Goal: Task Accomplishment & Management: Complete application form

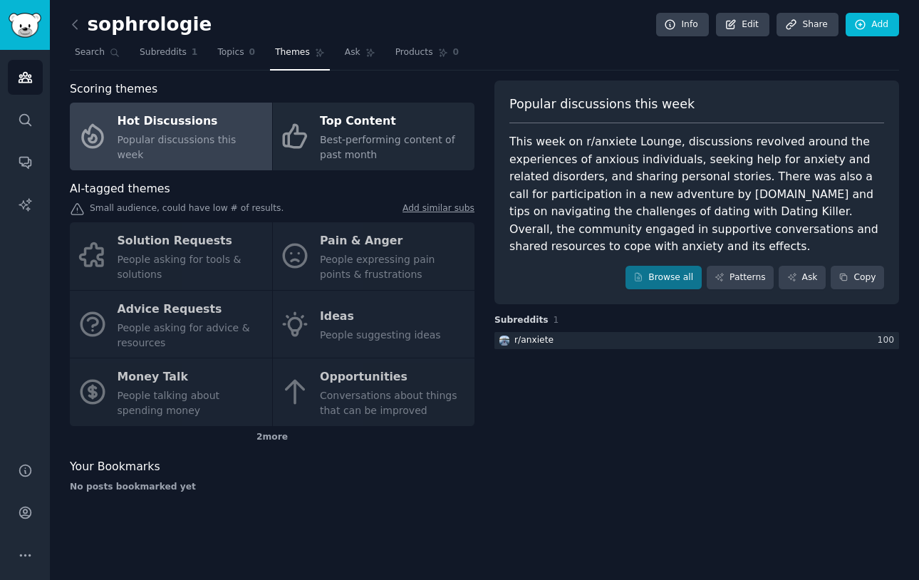
click at [185, 239] on div "Solution Requests People asking for tools & solutions Pain & Anger People expre…" at bounding box center [272, 324] width 405 height 204
click at [209, 226] on div "Solution Requests People asking for tools & solutions Pain & Anger People expre…" at bounding box center [272, 324] width 405 height 204
click at [78, 28] on icon at bounding box center [75, 24] width 15 height 15
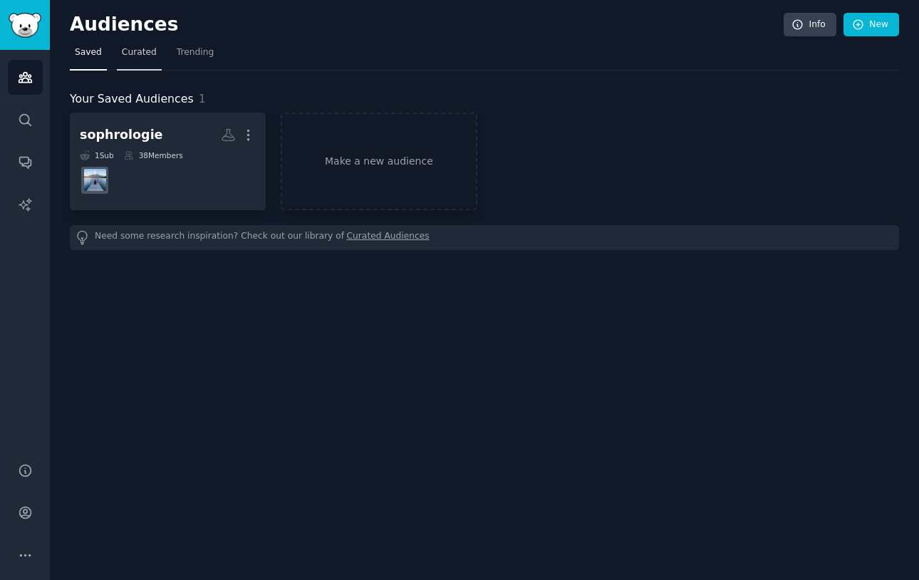
click at [145, 48] on span "Curated" at bounding box center [139, 52] width 35 height 13
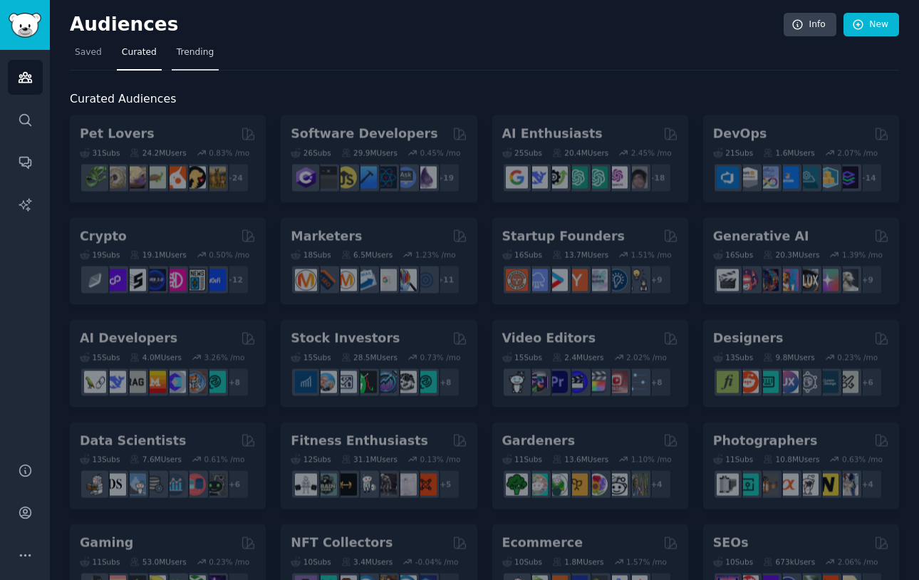
click at [189, 61] on link "Trending" at bounding box center [195, 55] width 47 height 29
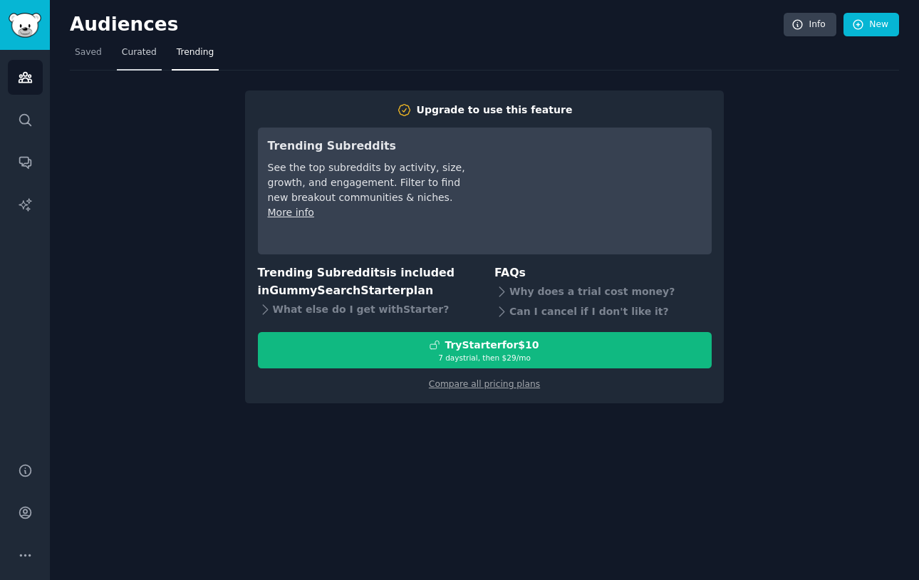
click at [144, 56] on span "Curated" at bounding box center [139, 52] width 35 height 13
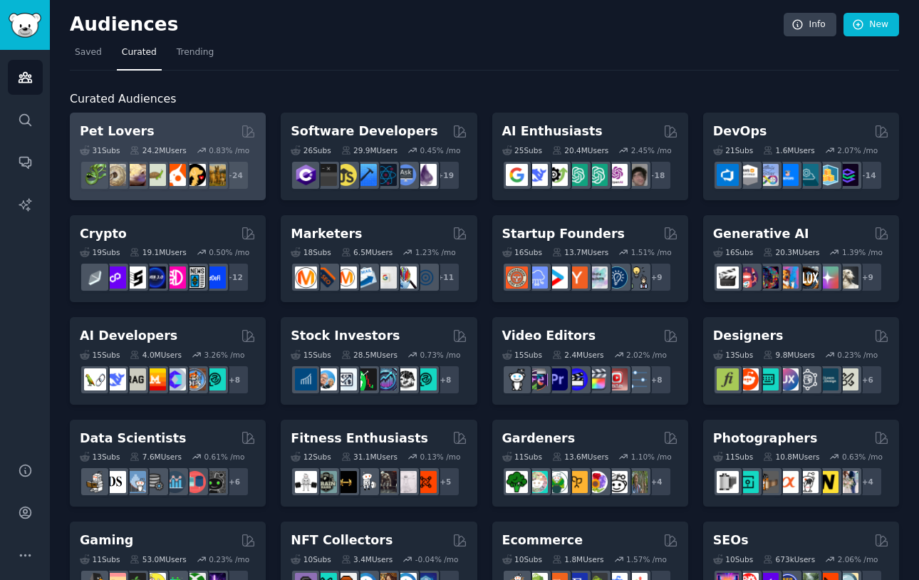
click at [144, 126] on div "Pet Lovers" at bounding box center [168, 131] width 176 height 18
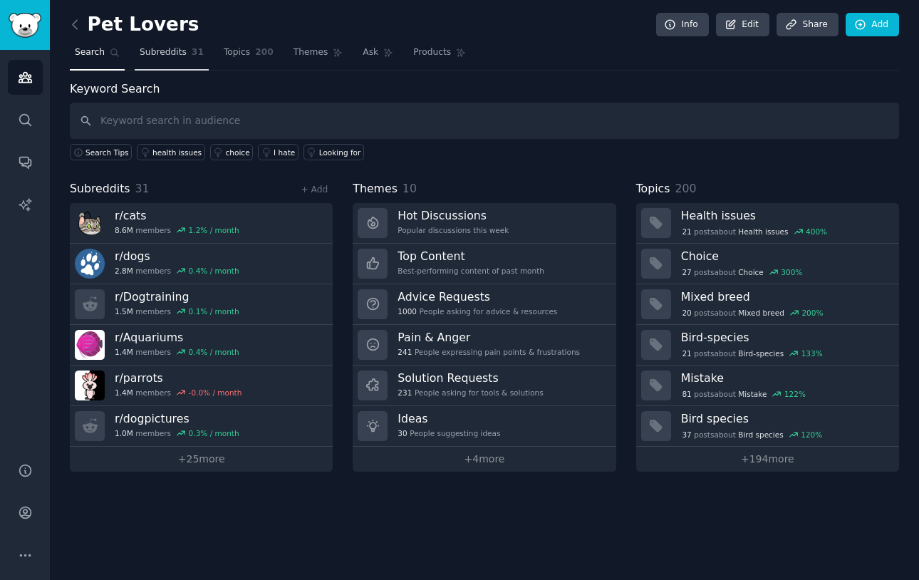
click at [180, 56] on span "Subreddits" at bounding box center [163, 52] width 47 height 13
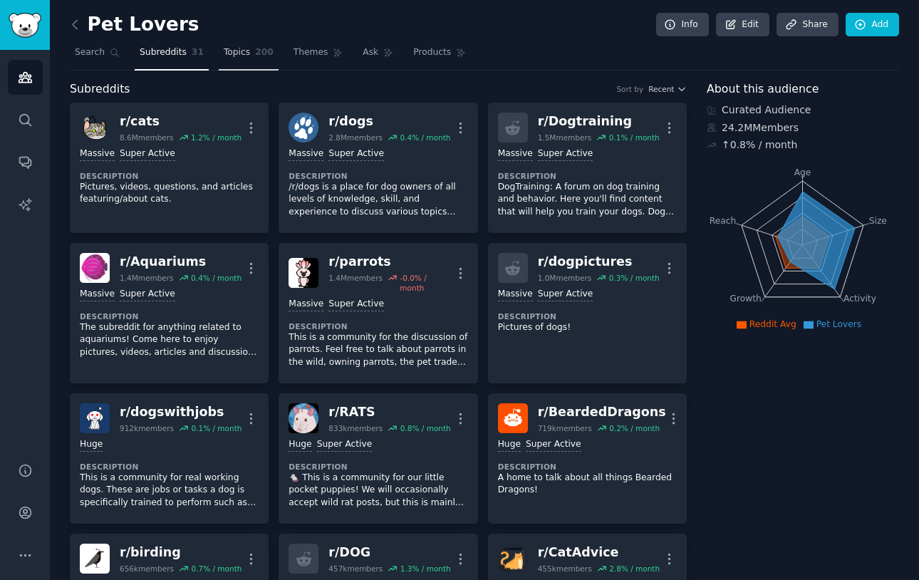
click at [236, 54] on span "Topics" at bounding box center [237, 52] width 26 height 13
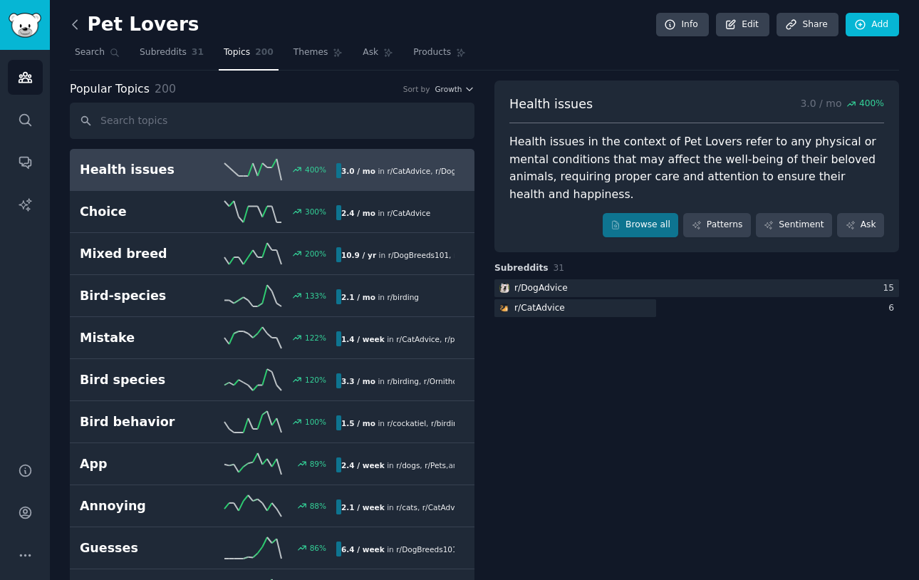
click at [71, 21] on icon at bounding box center [75, 24] width 15 height 15
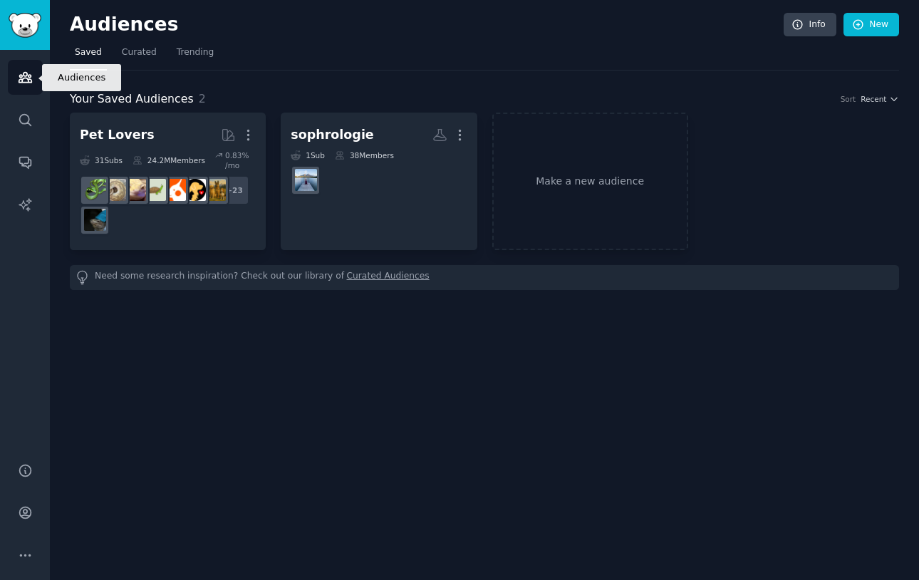
click at [24, 80] on icon "Sidebar" at bounding box center [25, 77] width 15 height 15
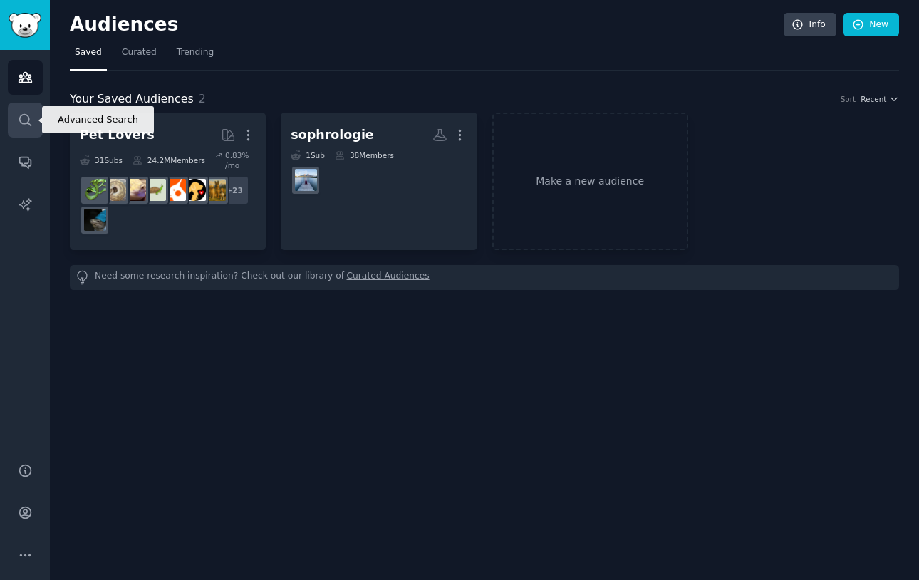
click at [24, 113] on icon "Sidebar" at bounding box center [25, 120] width 15 height 15
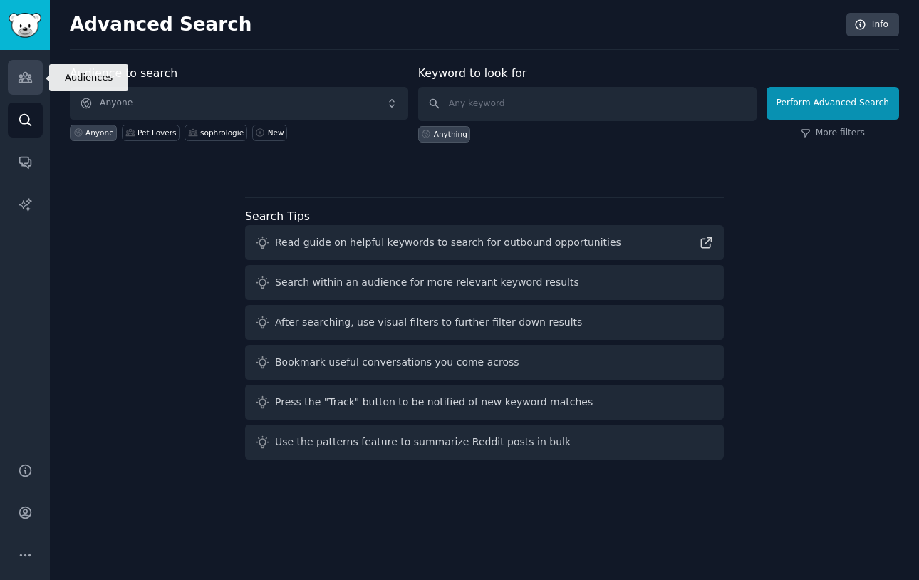
click at [25, 70] on icon "Sidebar" at bounding box center [25, 77] width 15 height 15
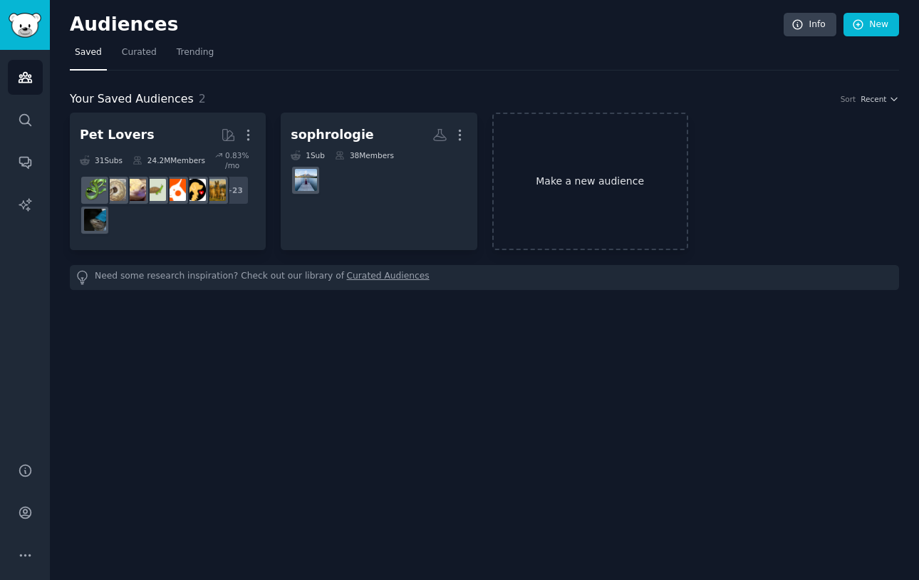
click at [516, 167] on link "Make a new audience" at bounding box center [590, 181] width 196 height 137
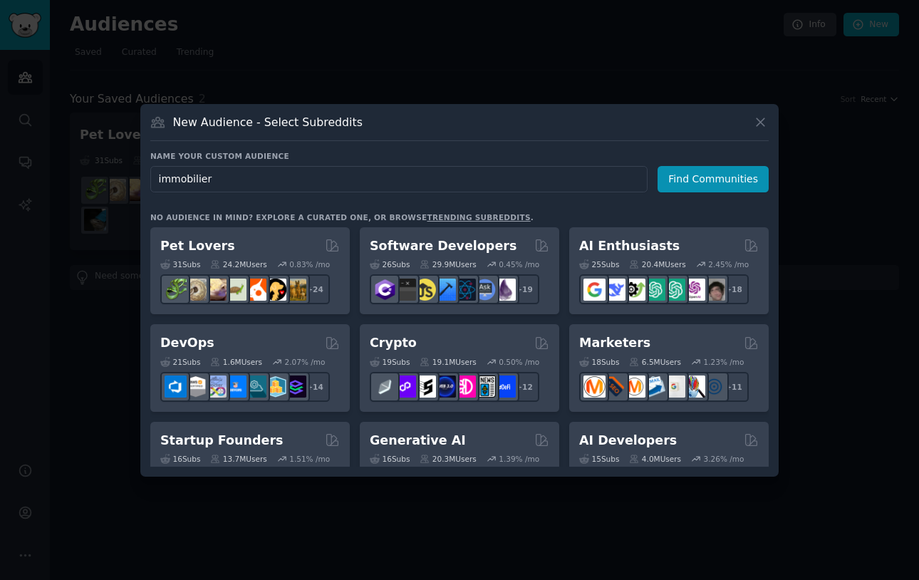
type input "immobilier"
click at [692, 192] on div "Name your custom audience Audience Name immobilier Find Communities No audience…" at bounding box center [459, 309] width 618 height 316
click at [697, 179] on button "Find Communities" at bounding box center [712, 179] width 111 height 26
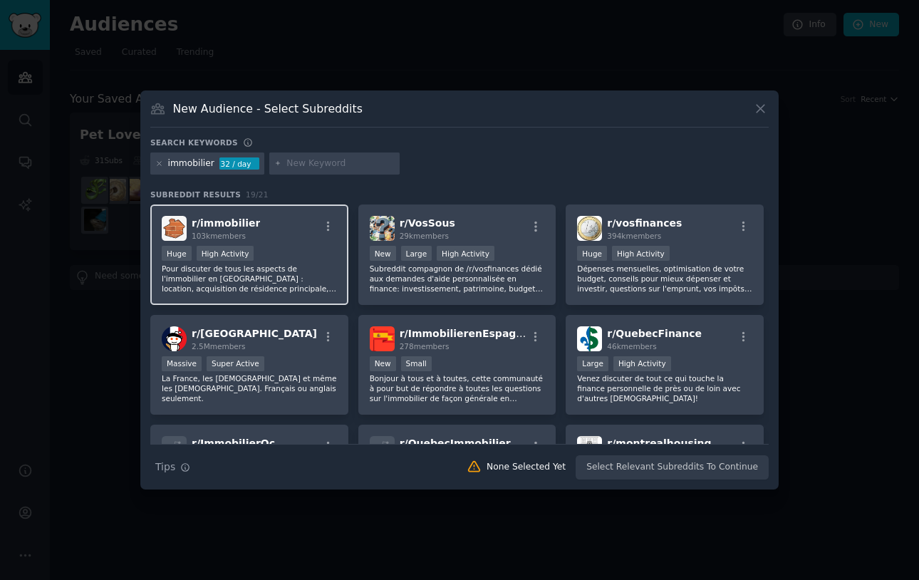
click at [271, 228] on div "r/ immobilier 103k members" at bounding box center [249, 228] width 175 height 25
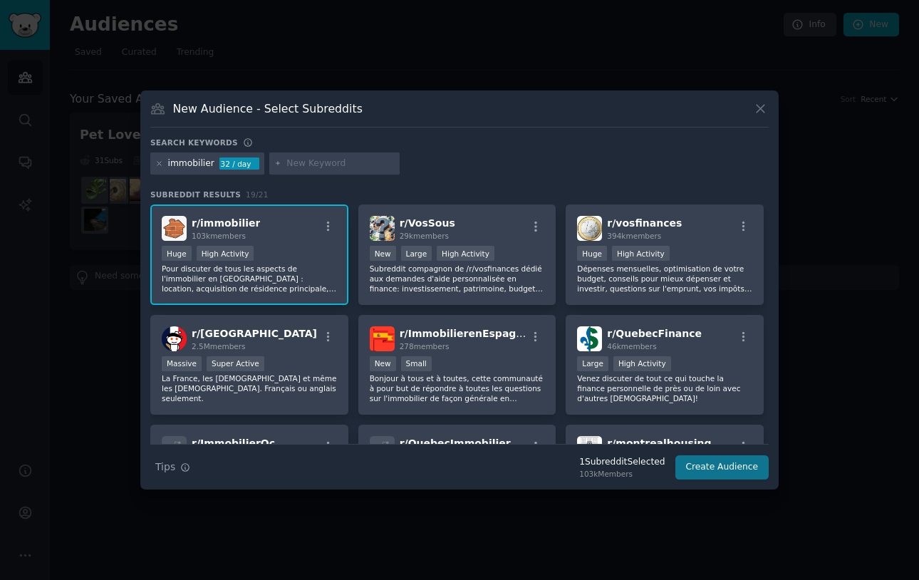
click at [717, 477] on button "Create Audience" at bounding box center [722, 467] width 94 height 24
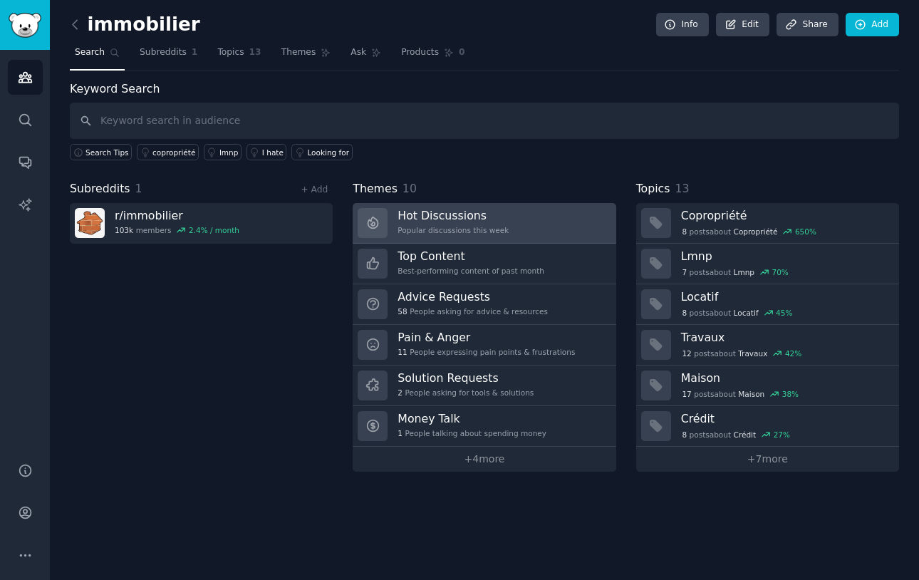
click at [443, 208] on h3 "Hot Discussions" at bounding box center [452, 215] width 111 height 15
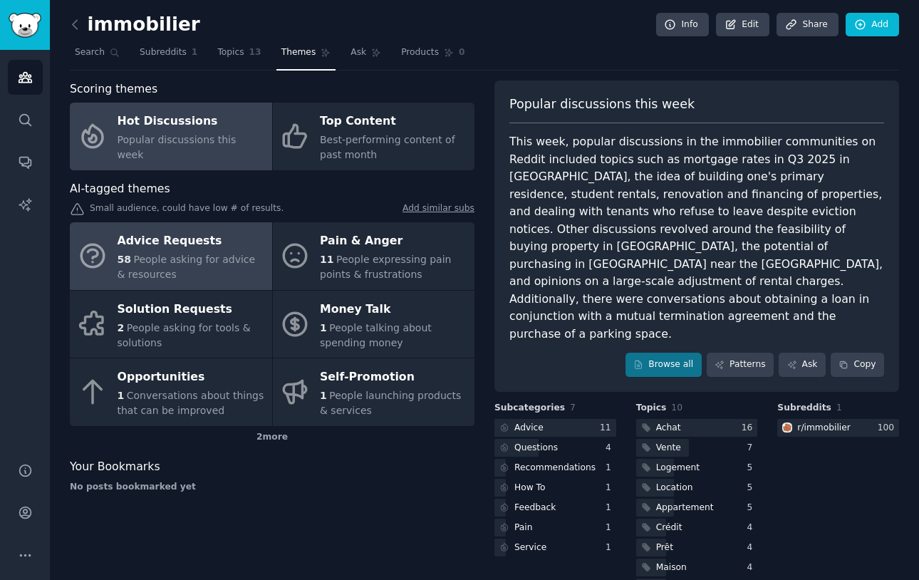
click at [195, 236] on div "Advice Requests" at bounding box center [191, 241] width 147 height 23
